Goal: Find specific page/section: Find specific page/section

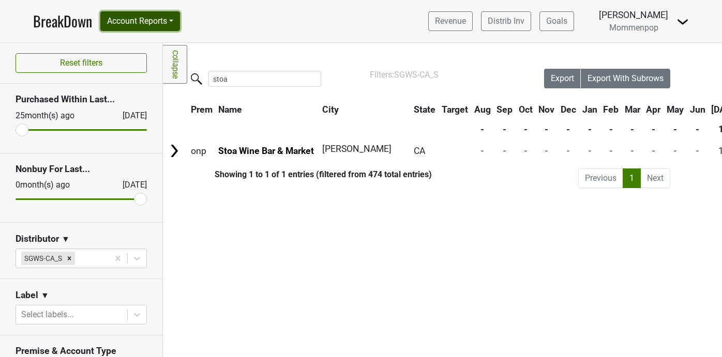
click at [143, 19] on button "Account Reports" at bounding box center [140, 21] width 80 height 20
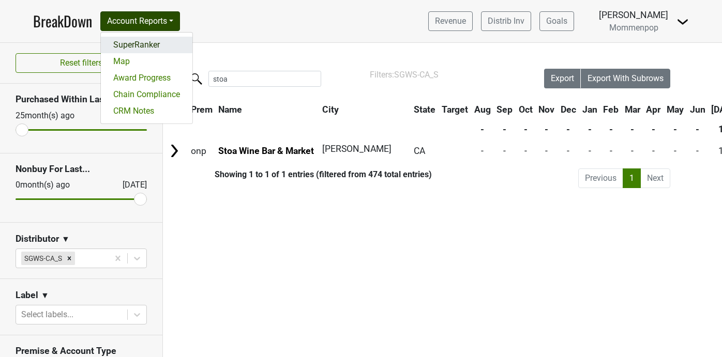
click at [142, 38] on link "SuperRanker" at bounding box center [147, 45] width 92 height 17
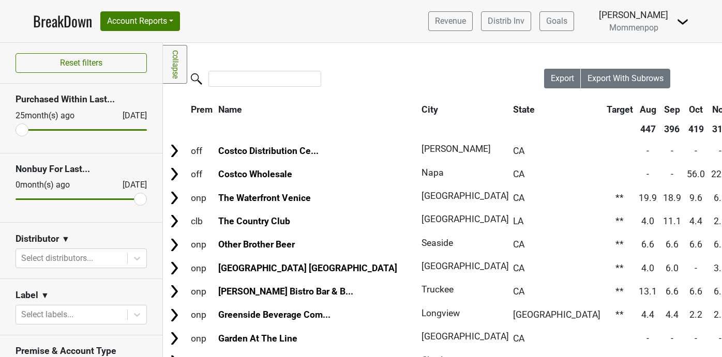
scroll to position [74, 0]
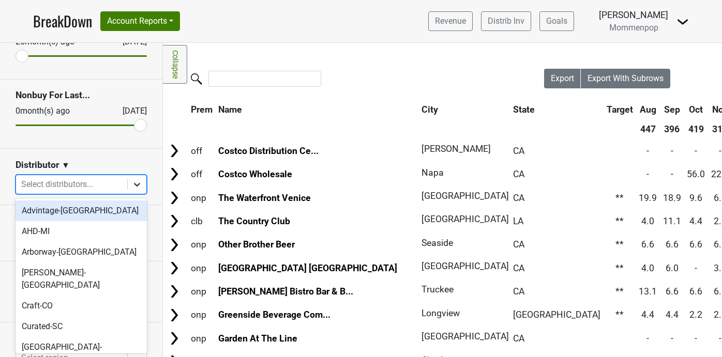
click at [138, 185] on icon at bounding box center [137, 185] width 6 height 4
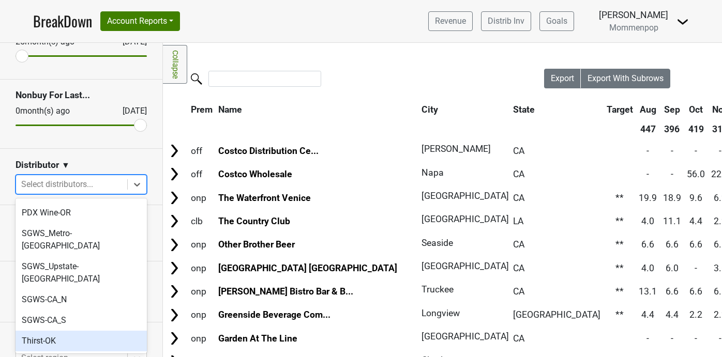
scroll to position [309, 0]
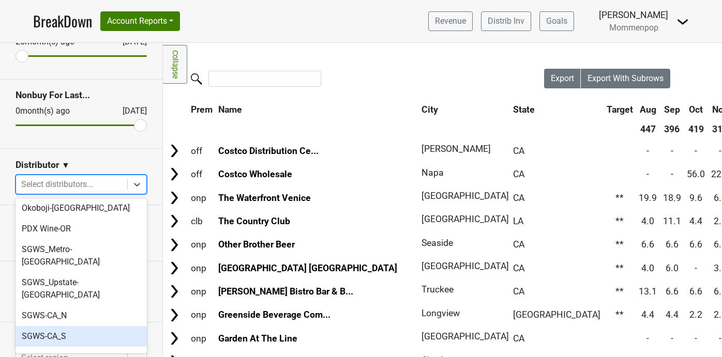
click at [78, 326] on div "SGWS-CA_S" at bounding box center [81, 336] width 131 height 21
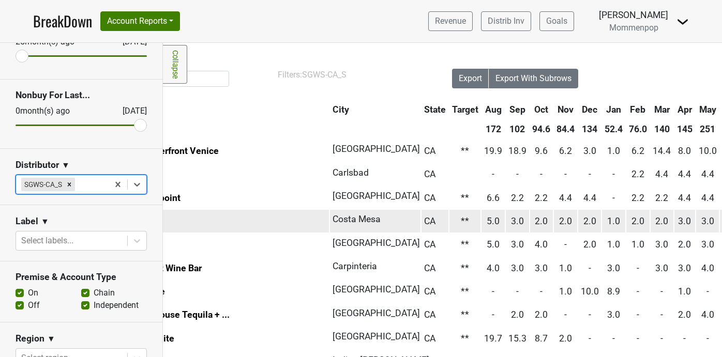
scroll to position [0, 286]
